Goal: Transaction & Acquisition: Purchase product/service

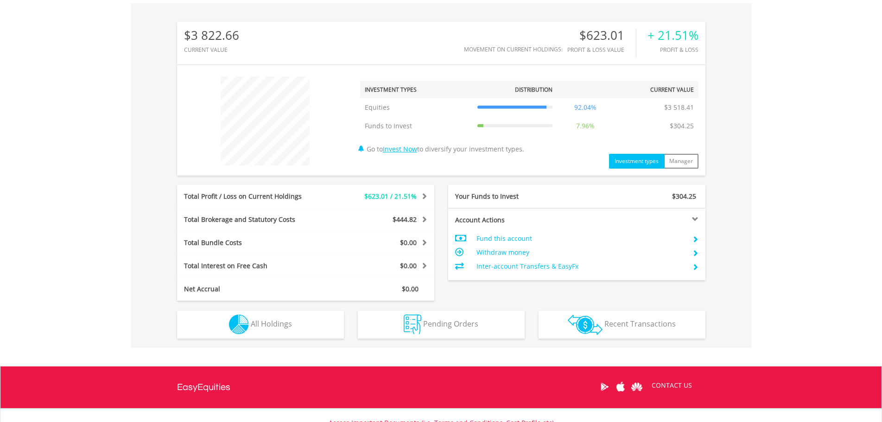
scroll to position [269, 0]
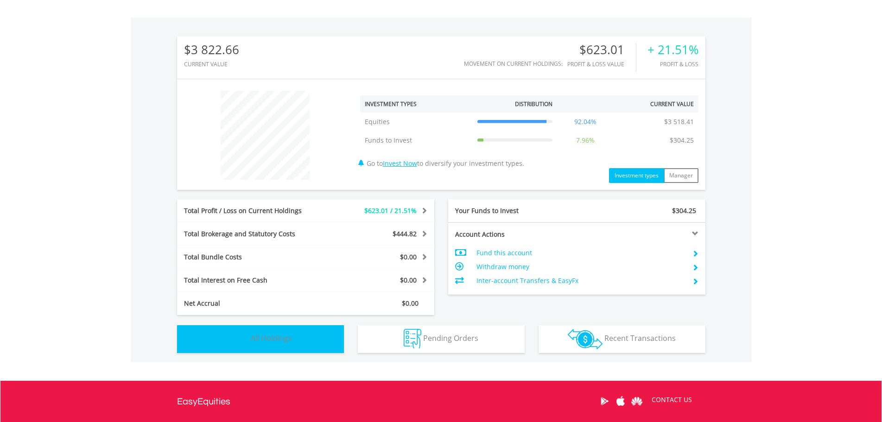
click at [260, 335] on span "All Holdings" at bounding box center [271, 338] width 41 height 10
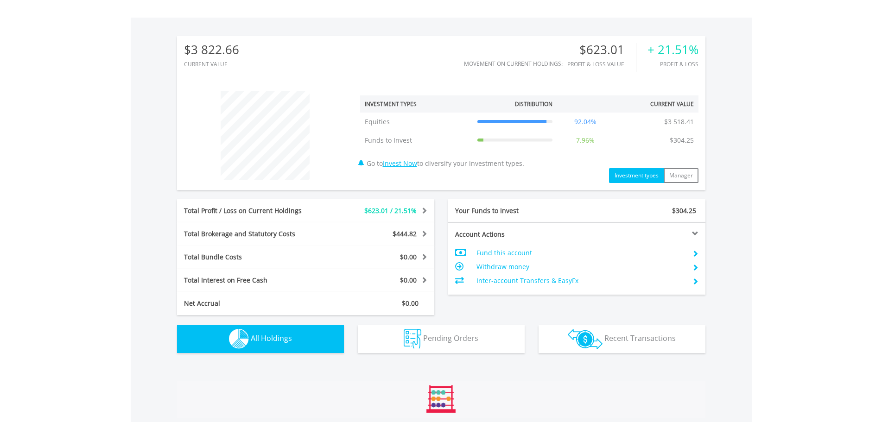
scroll to position [510, 0]
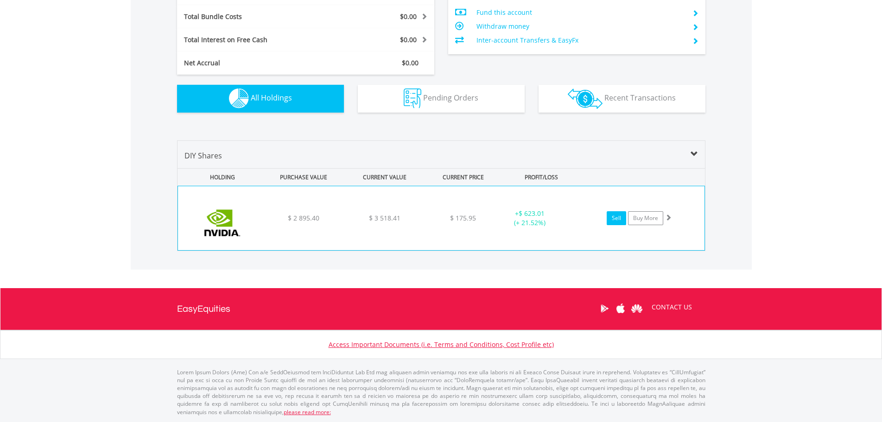
click at [616, 221] on link "Sell" at bounding box center [616, 218] width 19 height 14
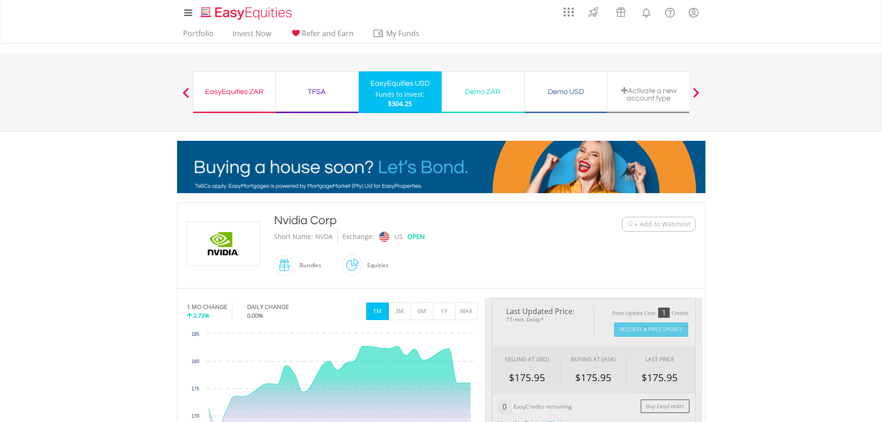
type input "*******"
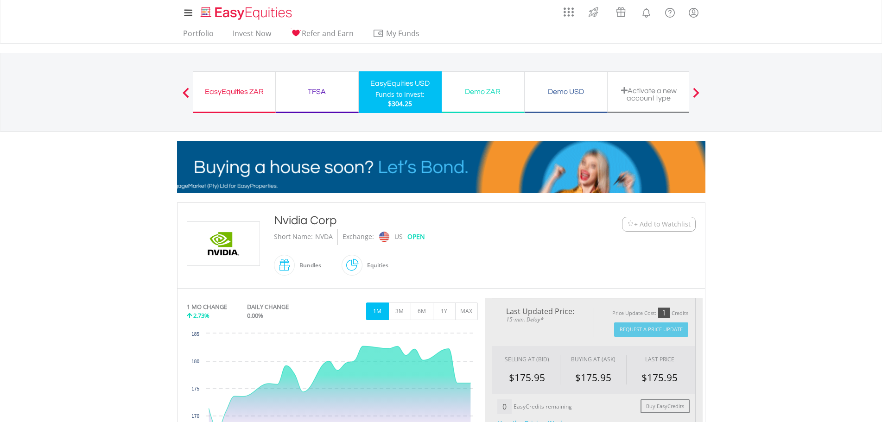
type input "******"
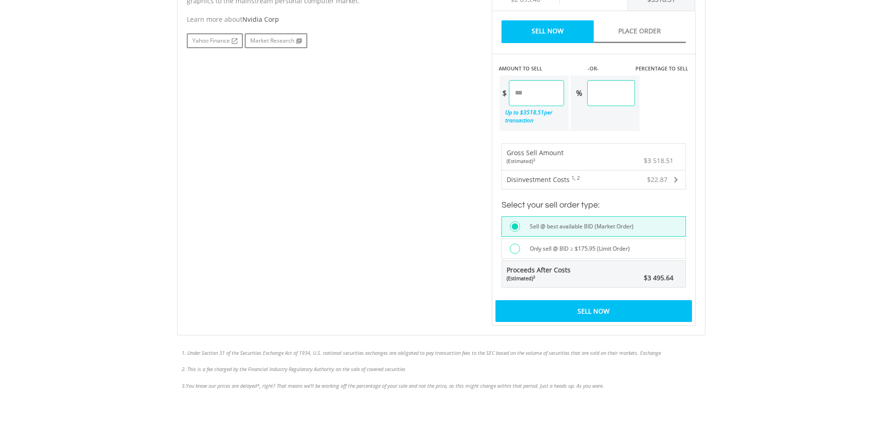
scroll to position [510, 0]
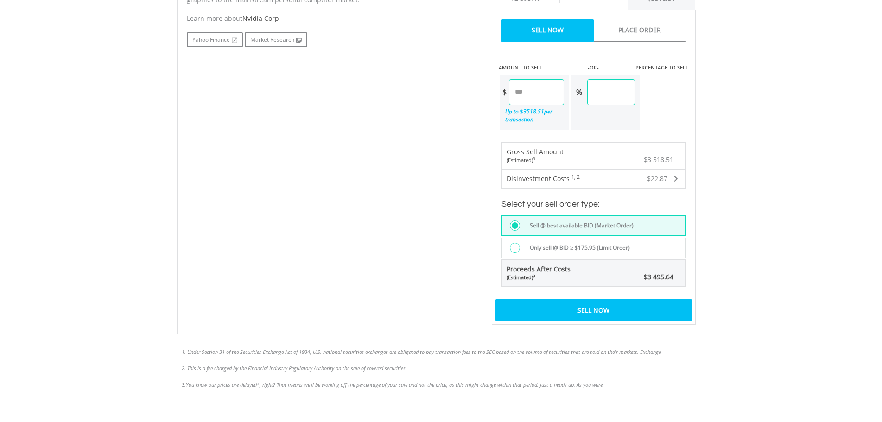
click at [594, 310] on div "Sell Now" at bounding box center [593, 309] width 196 height 21
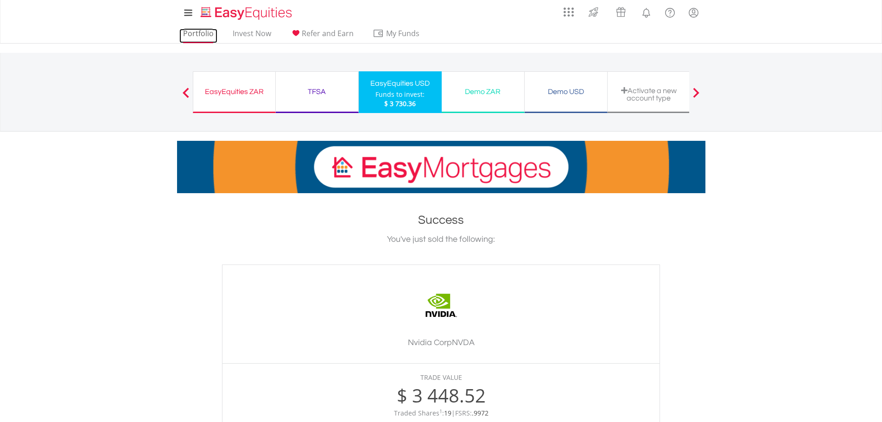
click at [205, 35] on link "Portfolio" at bounding box center [198, 36] width 38 height 14
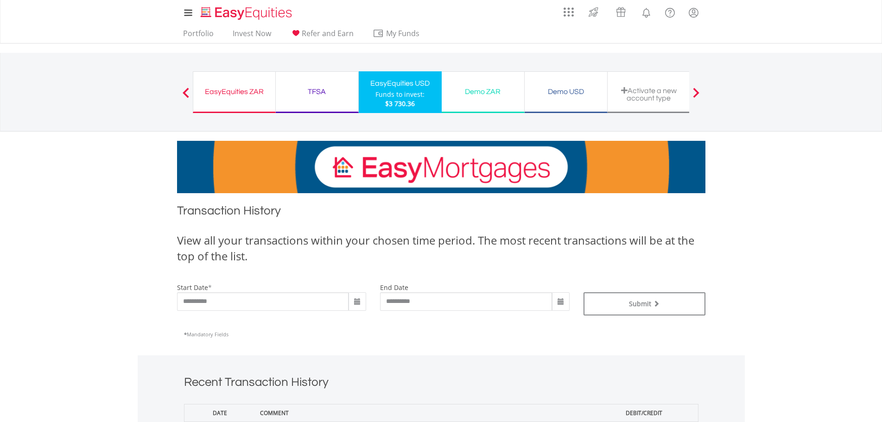
click at [407, 89] on div "EasyEquities USD" at bounding box center [400, 83] width 72 height 13
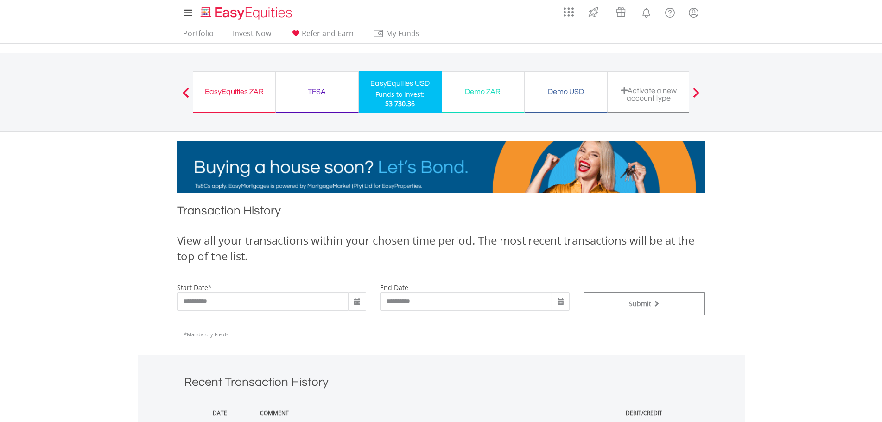
click at [356, 304] on span at bounding box center [357, 301] width 7 height 7
click at [357, 325] on th "‹" at bounding box center [356, 322] width 17 height 14
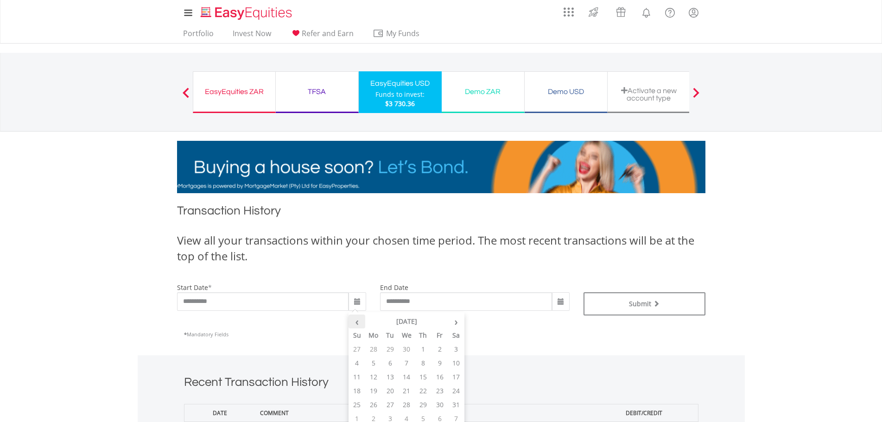
click at [357, 325] on th "‹" at bounding box center [356, 322] width 17 height 14
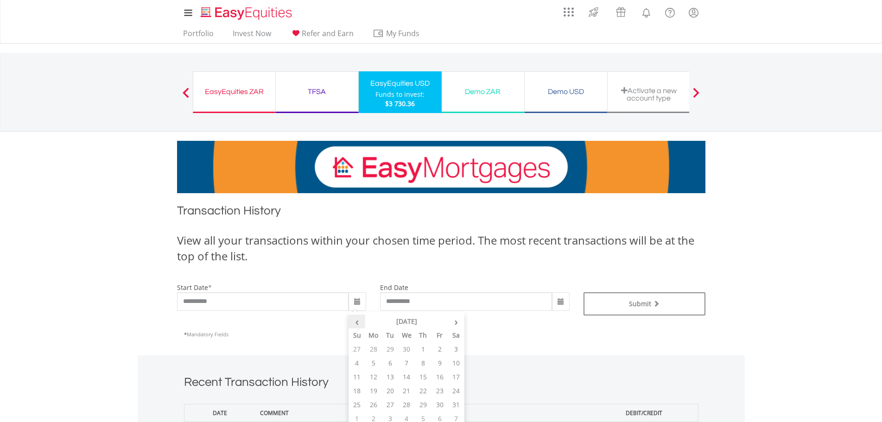
click at [357, 325] on th "‹" at bounding box center [356, 322] width 17 height 14
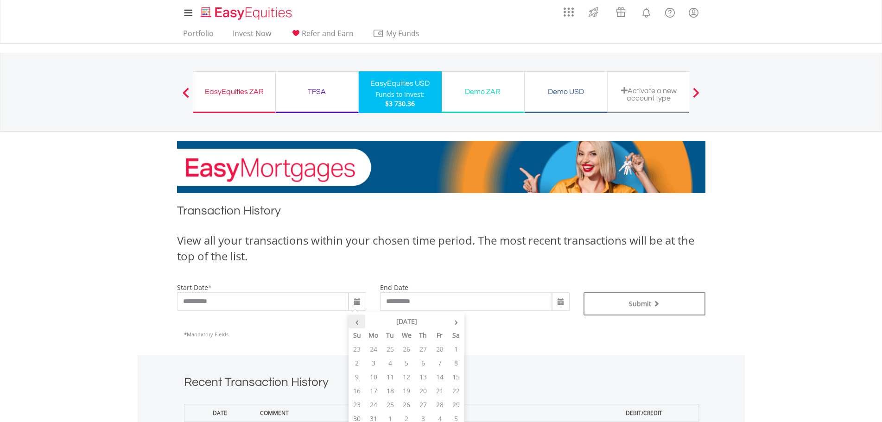
click at [357, 325] on th "‹" at bounding box center [356, 322] width 17 height 14
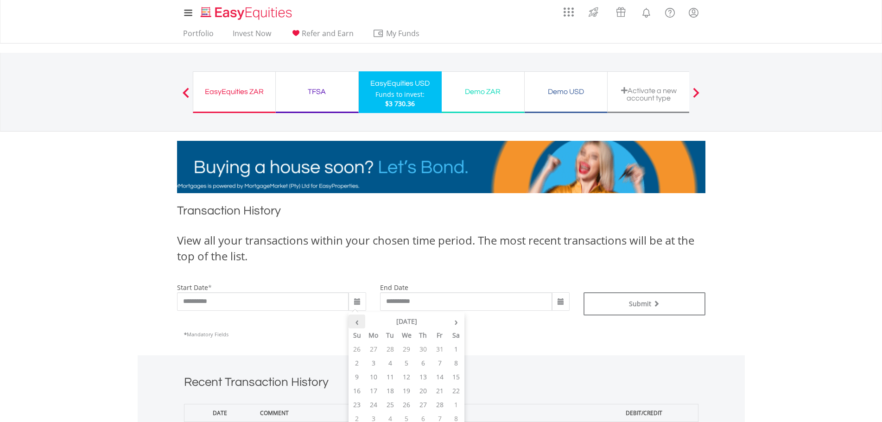
click at [357, 325] on th "‹" at bounding box center [356, 322] width 17 height 14
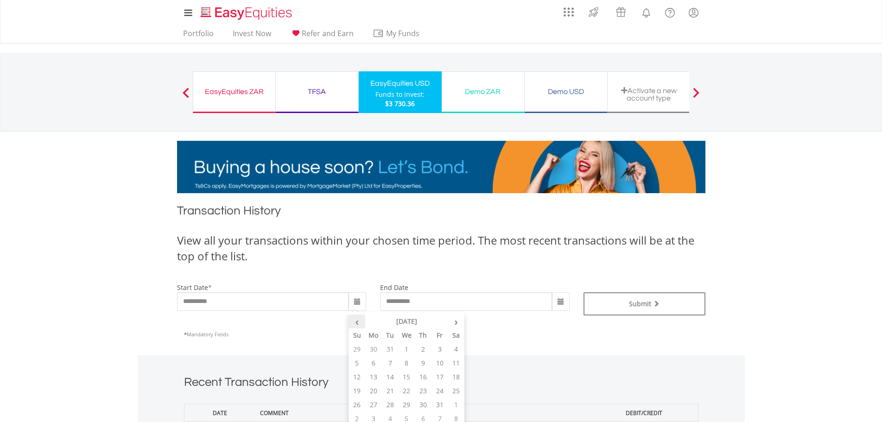
click at [357, 325] on th "‹" at bounding box center [356, 322] width 17 height 14
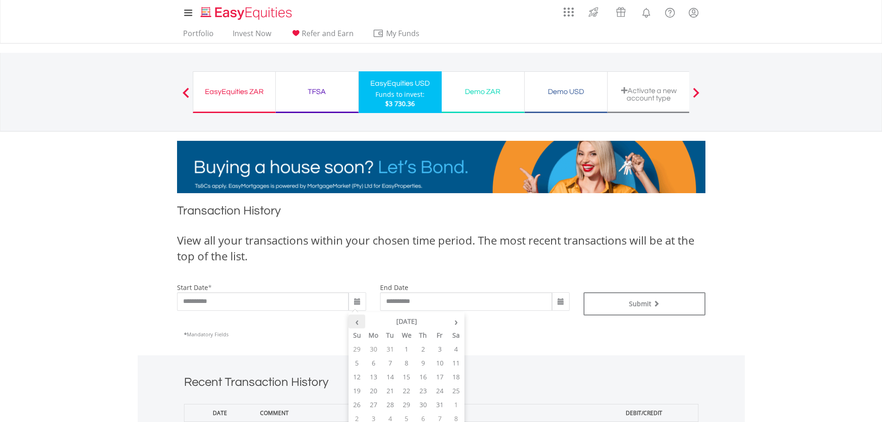
click at [357, 325] on th "‹" at bounding box center [356, 322] width 17 height 14
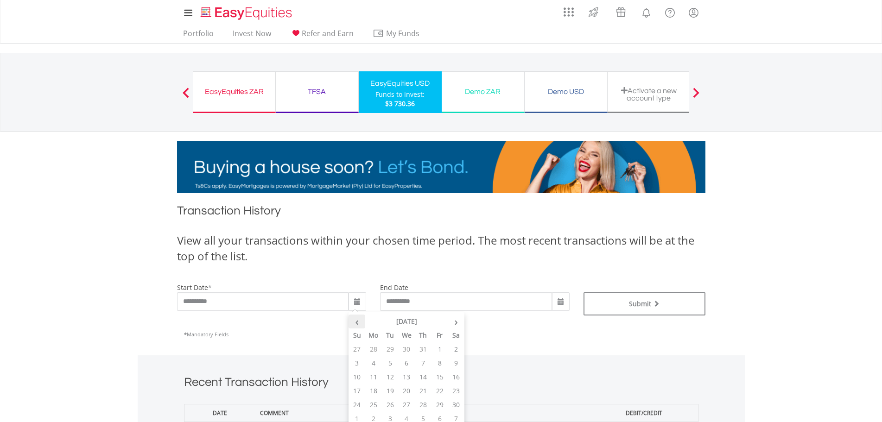
click at [357, 325] on th "‹" at bounding box center [356, 322] width 17 height 14
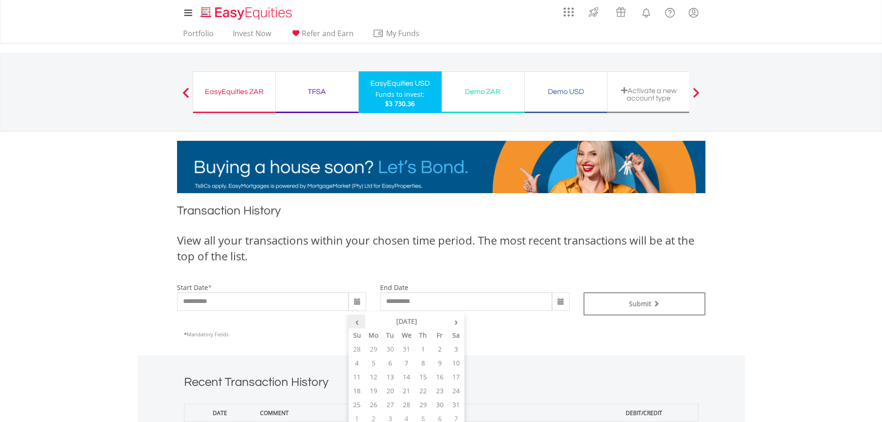
click at [357, 325] on th "‹" at bounding box center [356, 322] width 17 height 14
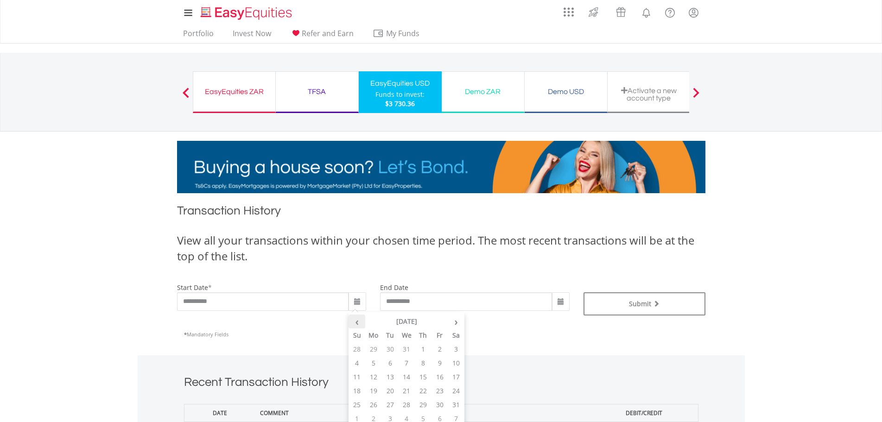
click at [357, 325] on th "‹" at bounding box center [356, 322] width 17 height 14
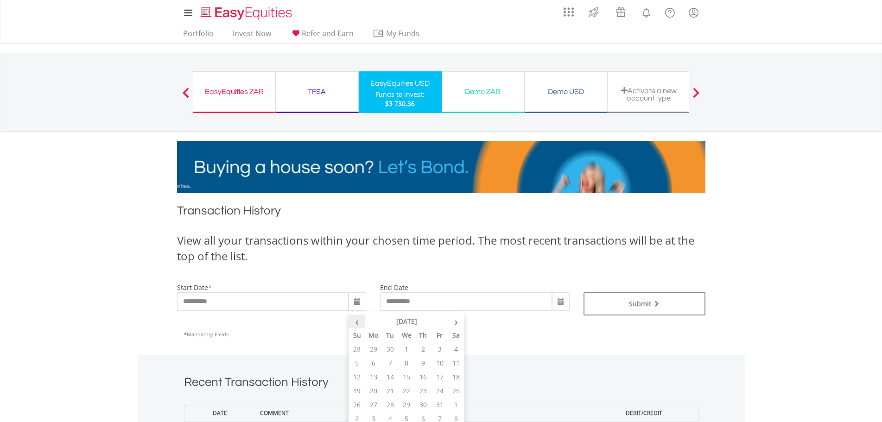
click at [359, 322] on th "‹" at bounding box center [356, 322] width 17 height 14
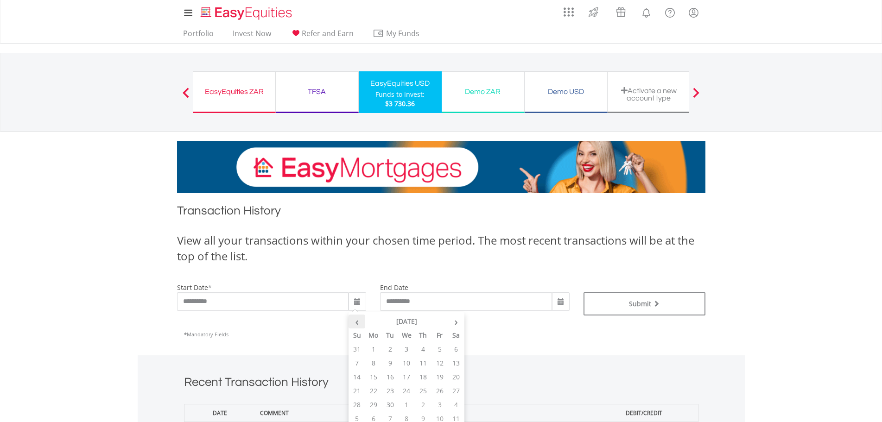
click at [359, 322] on th "‹" at bounding box center [356, 322] width 17 height 14
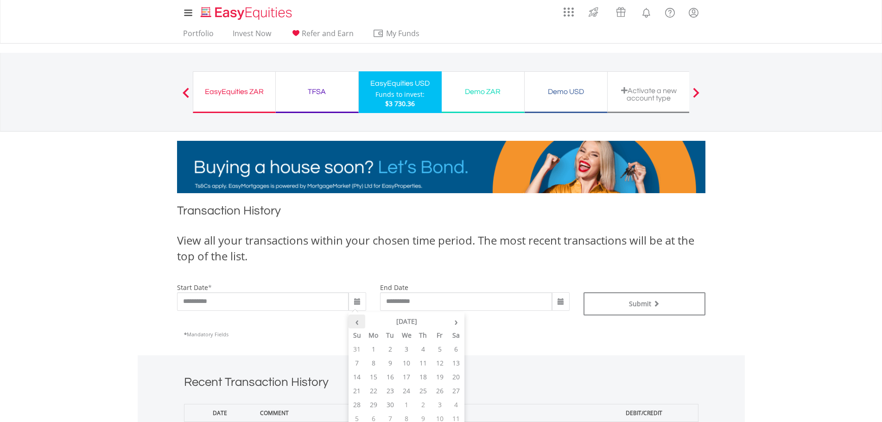
click at [359, 322] on th "‹" at bounding box center [356, 322] width 17 height 14
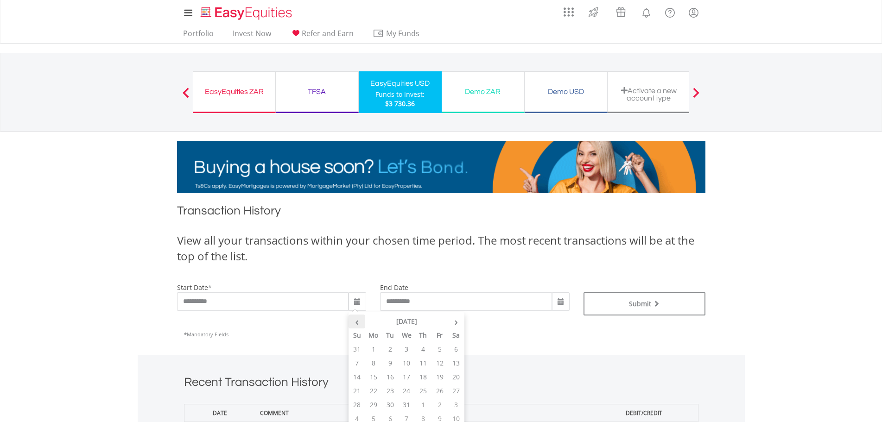
click at [359, 322] on th "‹" at bounding box center [356, 322] width 17 height 14
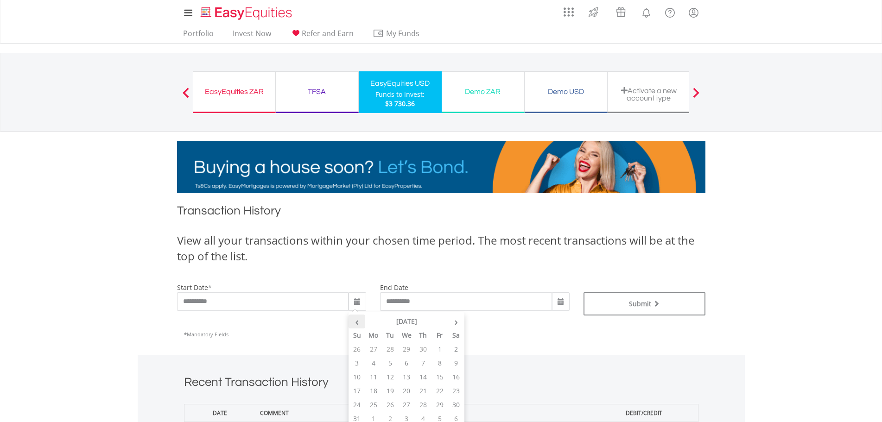
click at [359, 322] on th "‹" at bounding box center [356, 322] width 17 height 14
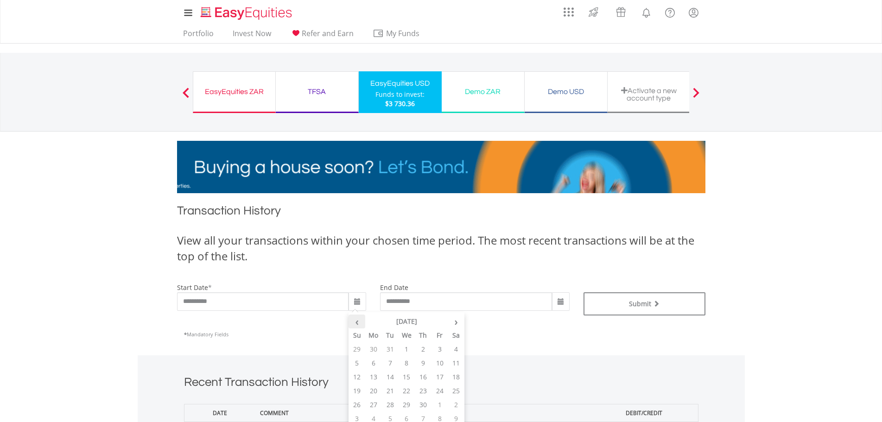
click at [359, 322] on th "‹" at bounding box center [356, 322] width 17 height 14
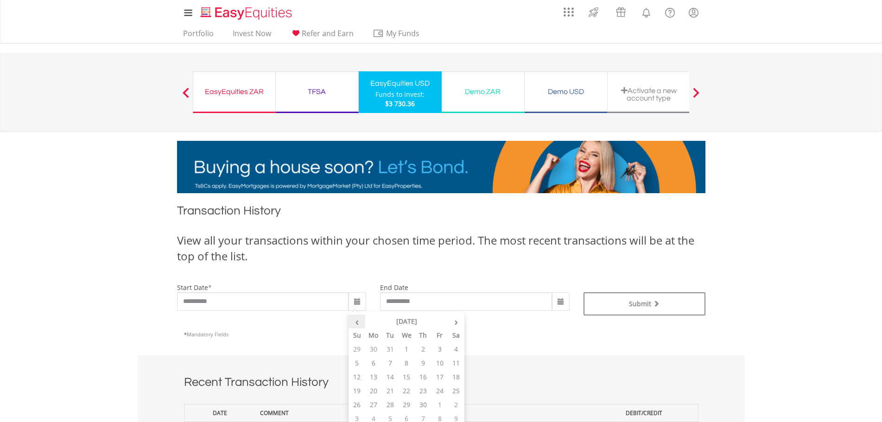
click at [359, 322] on th "‹" at bounding box center [356, 322] width 17 height 14
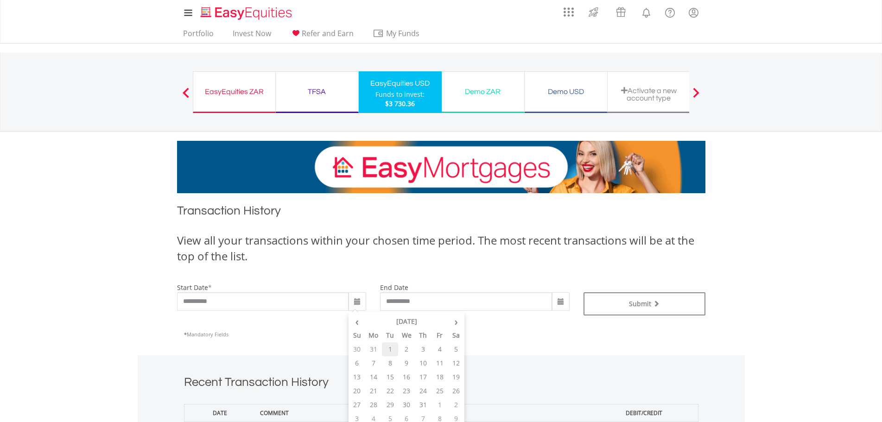
click at [390, 349] on td "1" at bounding box center [390, 349] width 17 height 14
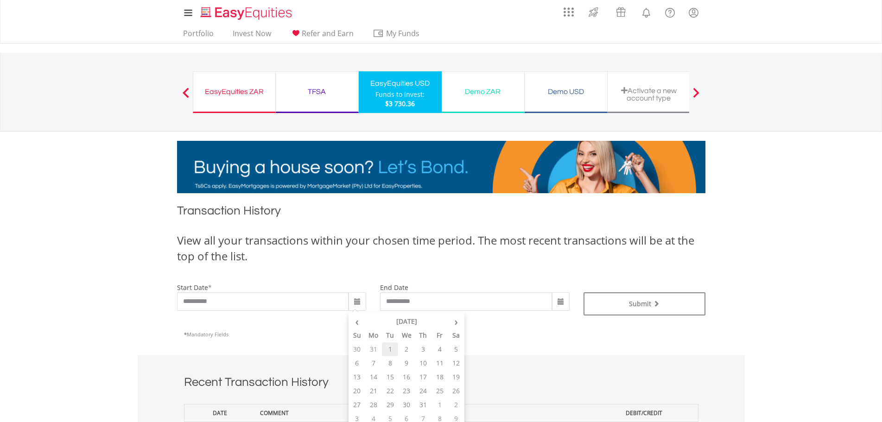
type input "**********"
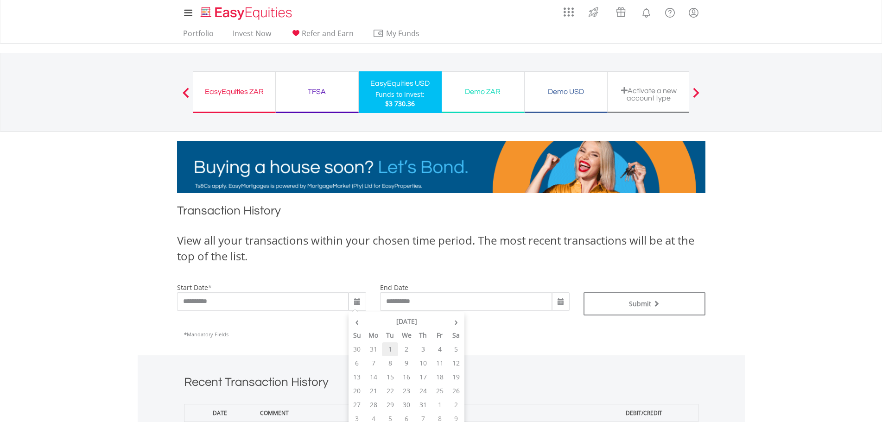
type input "**********"
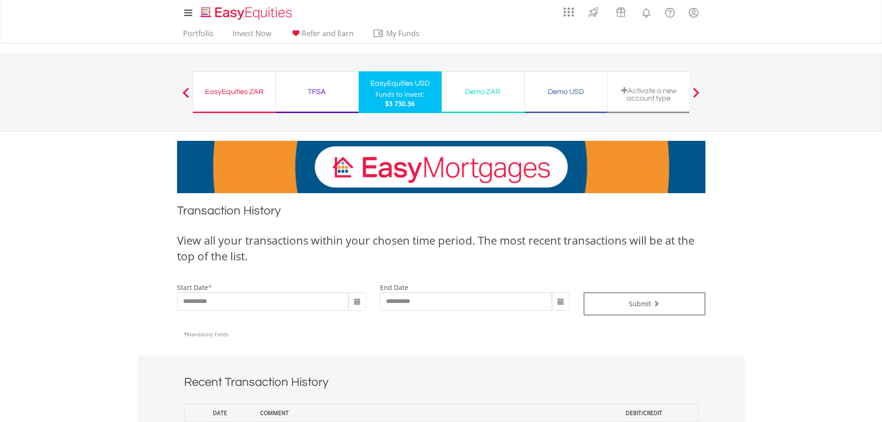
click at [559, 302] on span at bounding box center [560, 301] width 7 height 7
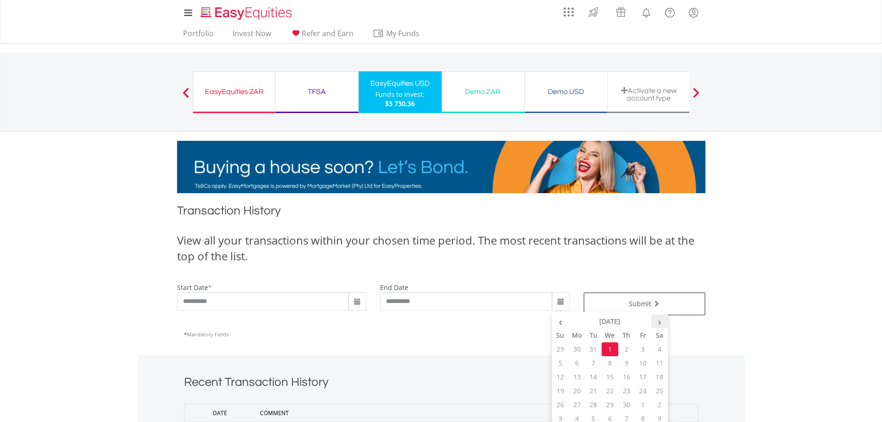
click at [658, 322] on th "›" at bounding box center [659, 322] width 17 height 14
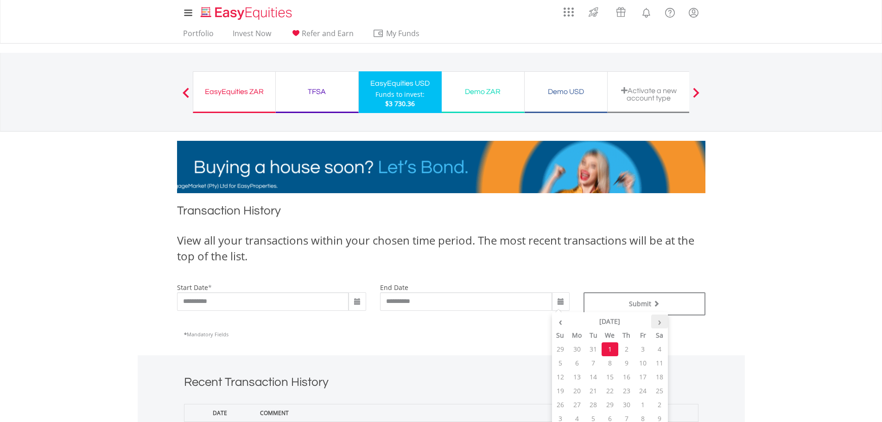
click at [658, 322] on th "›" at bounding box center [659, 322] width 17 height 14
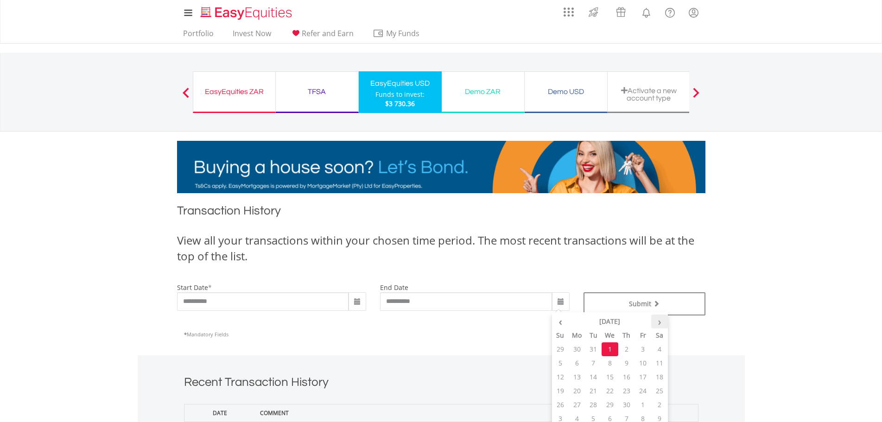
click at [658, 322] on th "›" at bounding box center [659, 322] width 17 height 14
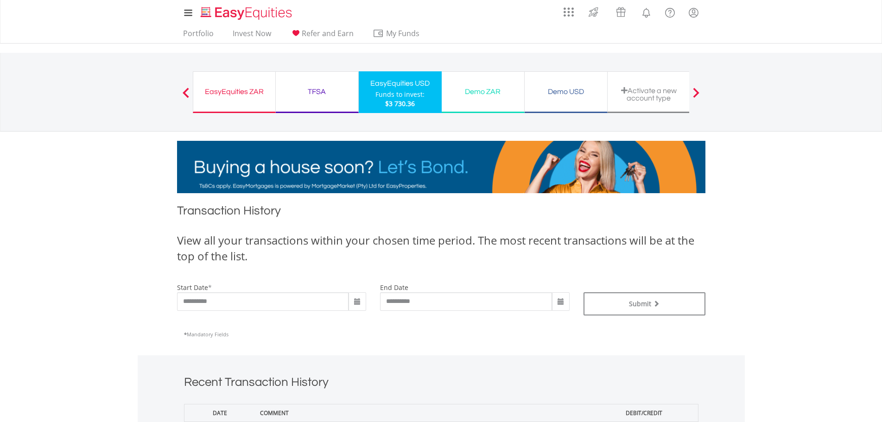
click at [765, 266] on body "My Investments Invest Now New Listings Sell My Recurring Investments Pending Or…" at bounding box center [441, 395] width 882 height 790
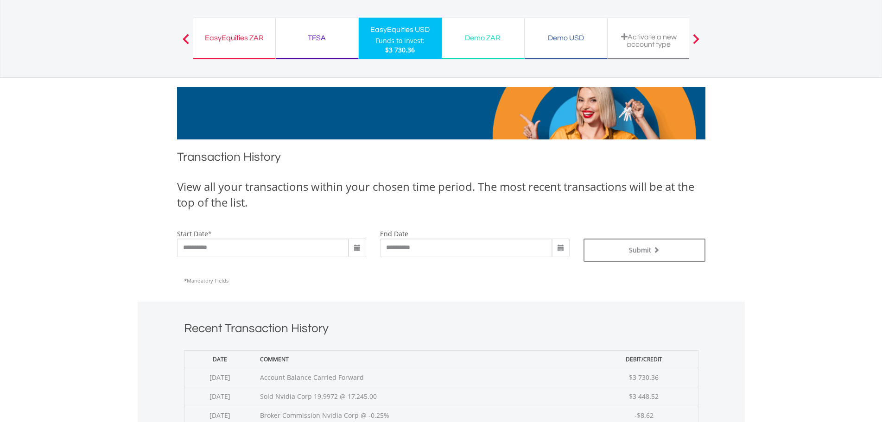
scroll to position [232, 0]
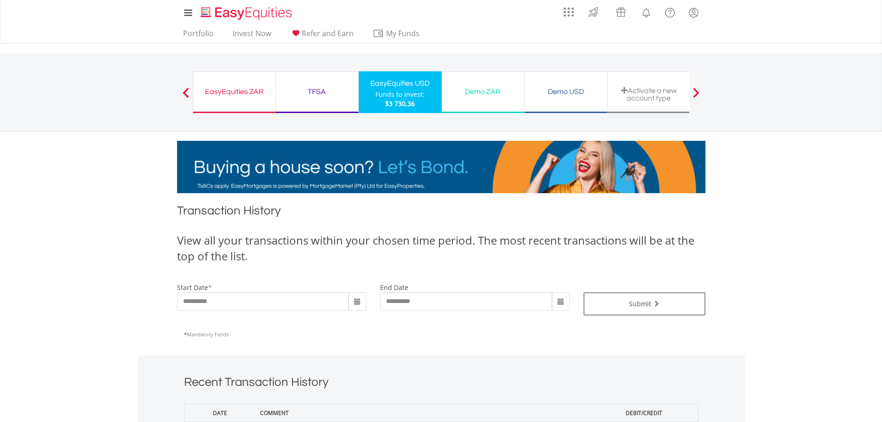
click at [391, 84] on div "EasyEquities USD" at bounding box center [400, 83] width 72 height 13
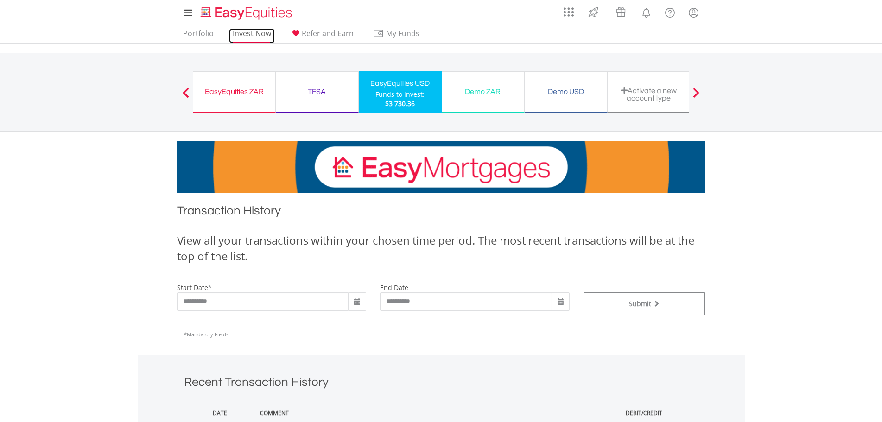
click at [237, 35] on link "Invest Now" at bounding box center [252, 36] width 46 height 14
